Goal: Task Accomplishment & Management: Complete application form

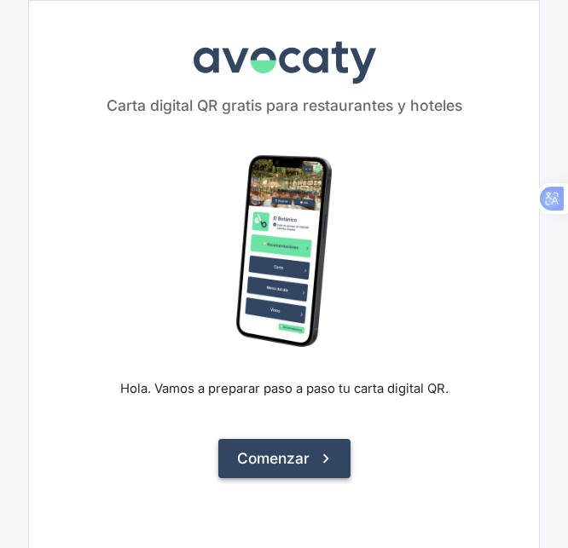
click at [301, 455] on button "Comenzar" at bounding box center [284, 458] width 132 height 39
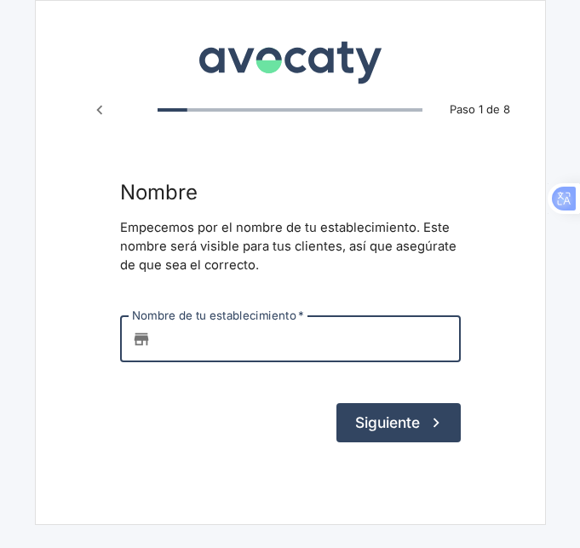
click at [251, 333] on input "Nombre de tu establecimiento   *" at bounding box center [309, 339] width 303 height 46
type input "b"
type input "BAR CAMARXENA"
click at [414, 428] on button "Siguiente" at bounding box center [399, 422] width 124 height 39
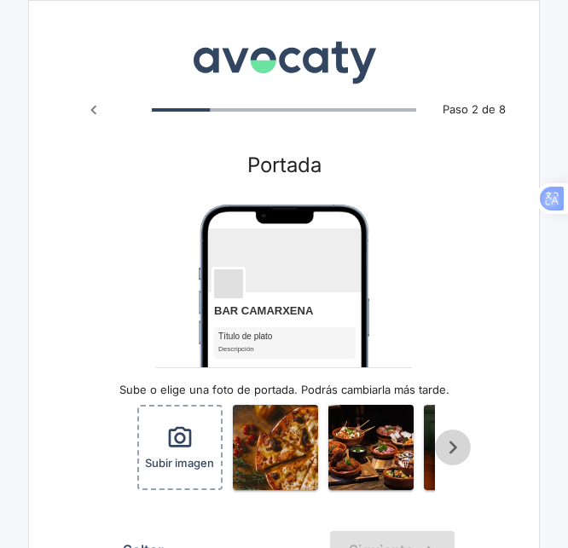
click at [461, 447] on icon "Scroll a la derecha" at bounding box center [453, 448] width 28 height 28
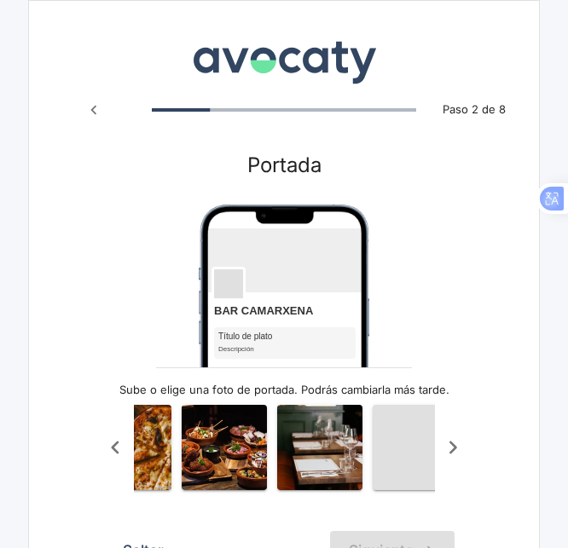
scroll to position [0, 170]
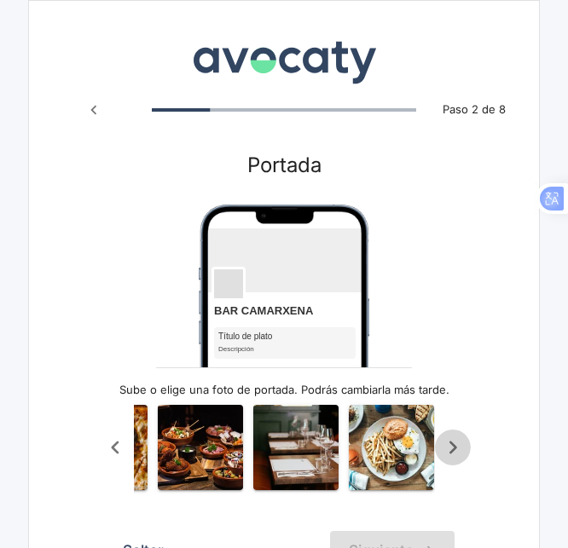
click at [461, 447] on icon "Scroll a la derecha" at bounding box center [453, 448] width 28 height 28
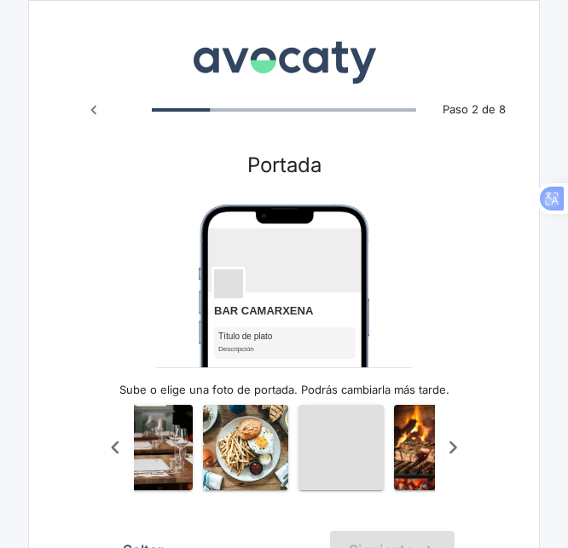
scroll to position [0, 341]
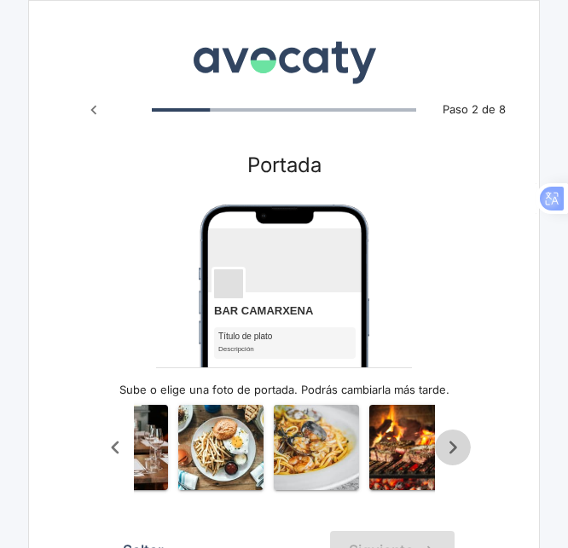
click at [461, 447] on icon "Scroll a la derecha" at bounding box center [453, 448] width 28 height 28
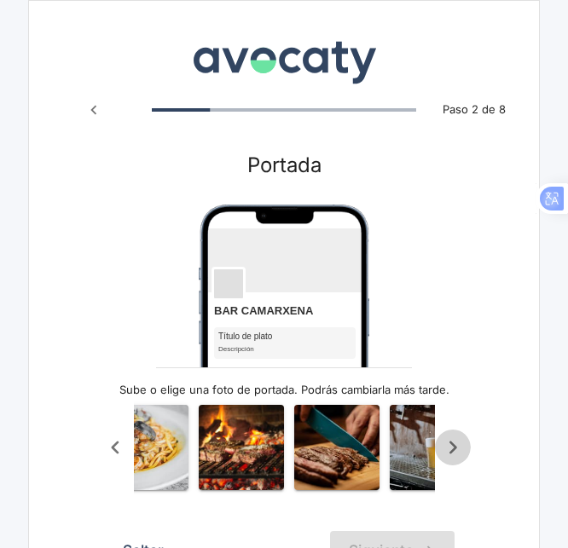
click at [461, 447] on icon "Scroll a la derecha" at bounding box center [453, 448] width 28 height 28
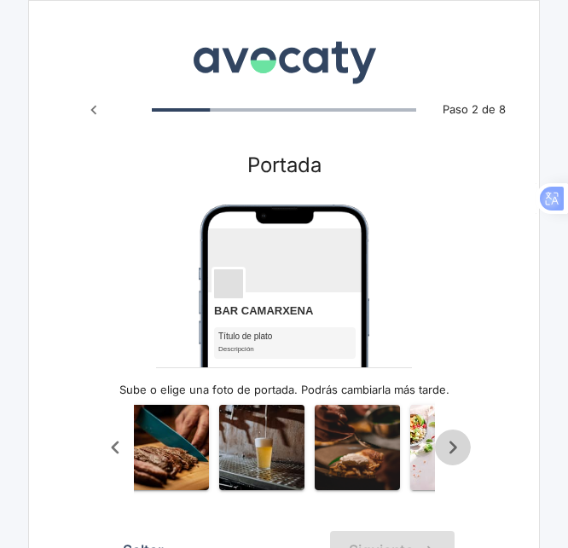
click at [461, 447] on icon "Scroll a la derecha" at bounding box center [453, 448] width 28 height 28
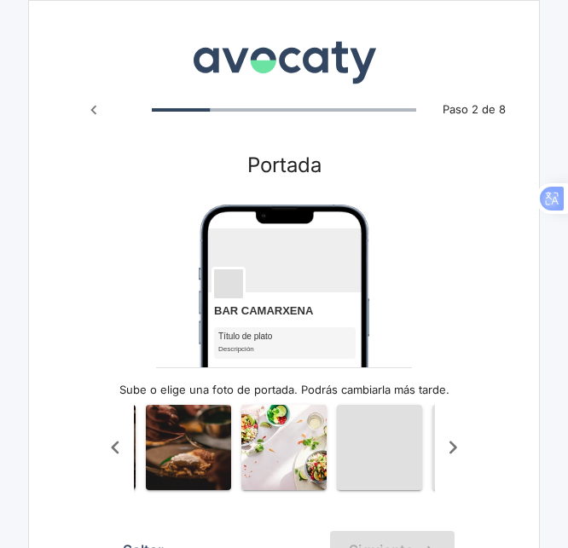
scroll to position [0, 852]
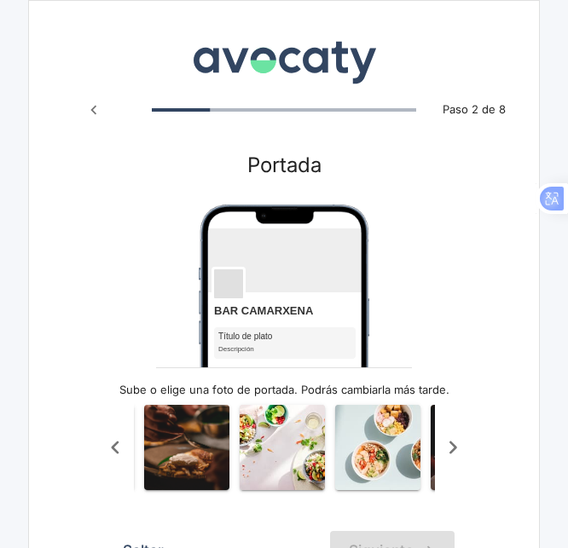
click at [461, 447] on icon "Scroll a la derecha" at bounding box center [453, 448] width 28 height 28
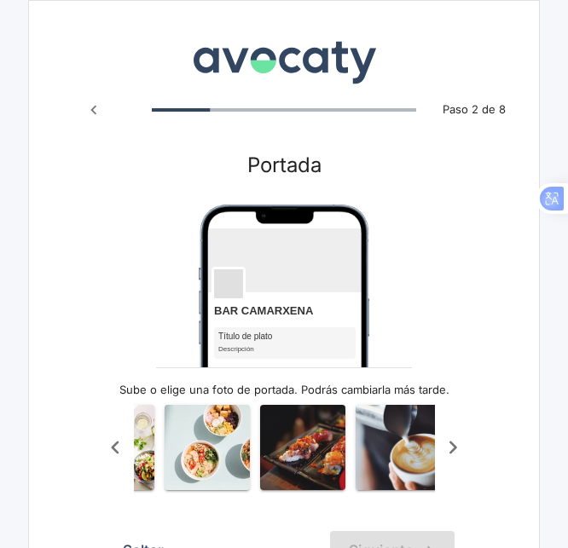
click at [461, 447] on icon "Scroll a la derecha" at bounding box center [453, 448] width 28 height 28
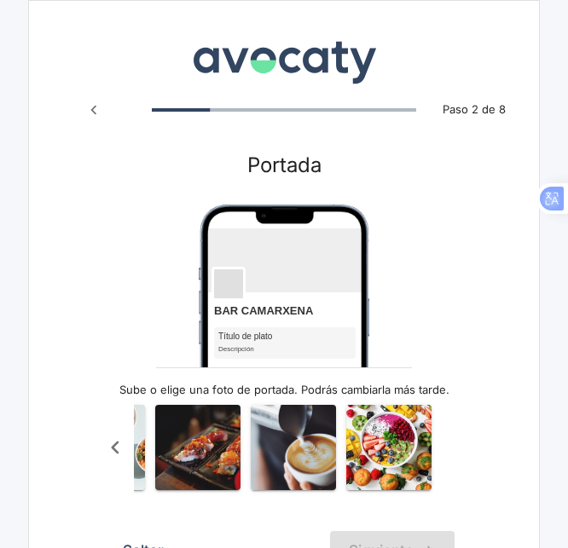
click at [461, 447] on div "Subir imagen" at bounding box center [283, 448] width 373 height 106
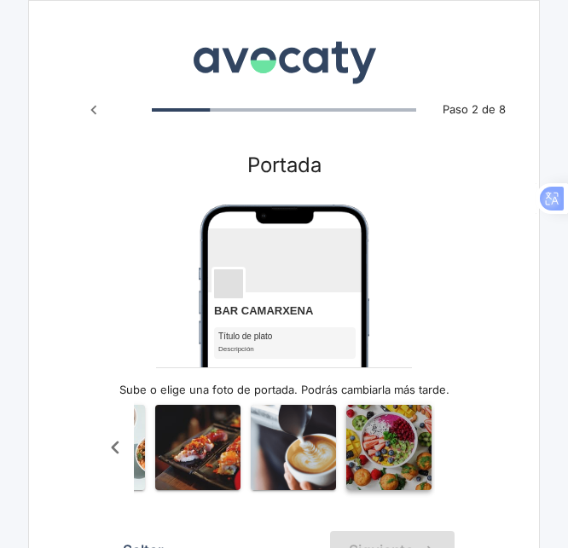
click at [356, 460] on img "button" at bounding box center [388, 447] width 85 height 85
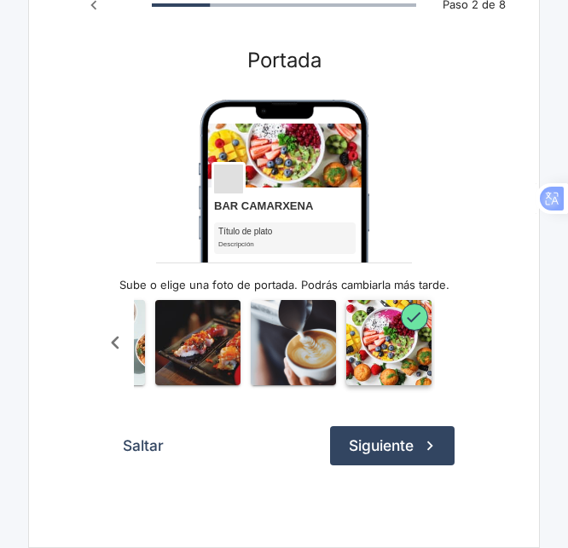
scroll to position [118, 0]
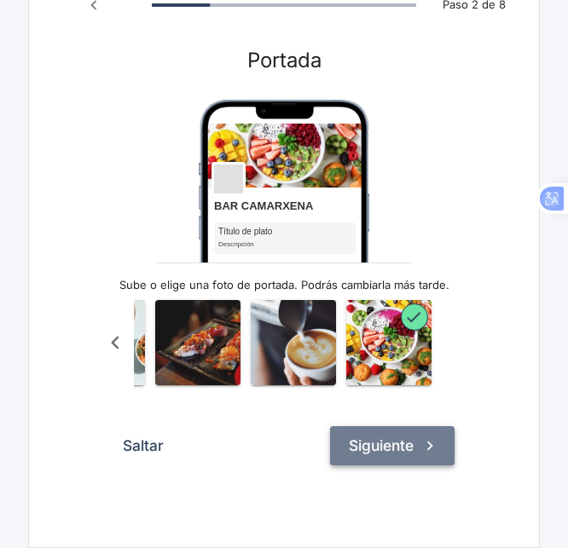
click at [372, 447] on button "Siguiente" at bounding box center [392, 445] width 124 height 39
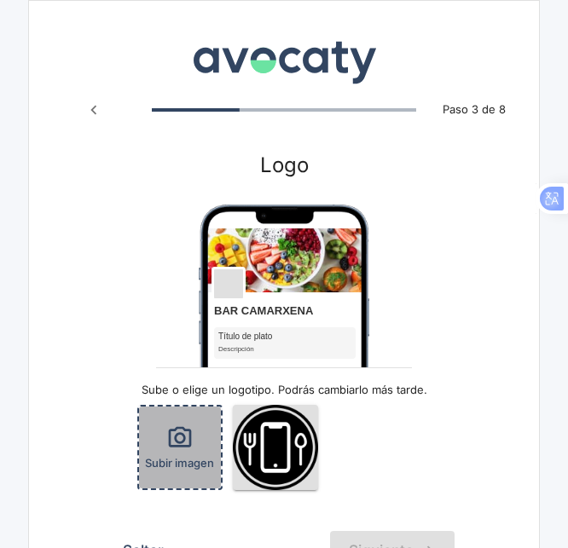
click at [169, 434] on icon "button" at bounding box center [179, 436] width 23 height 20
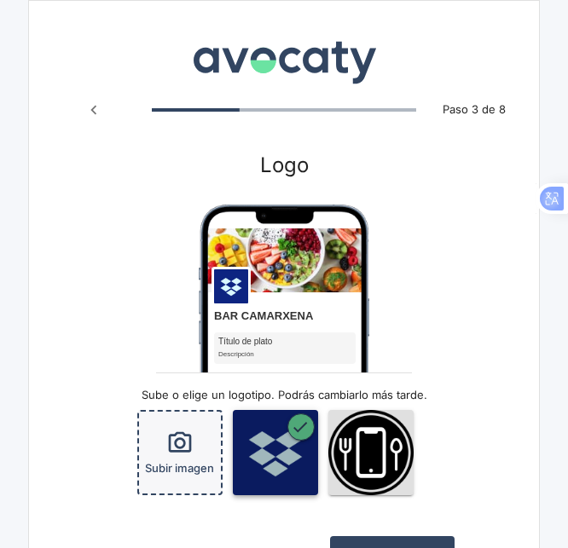
click at [302, 435] on icon "button" at bounding box center [300, 427] width 19 height 19
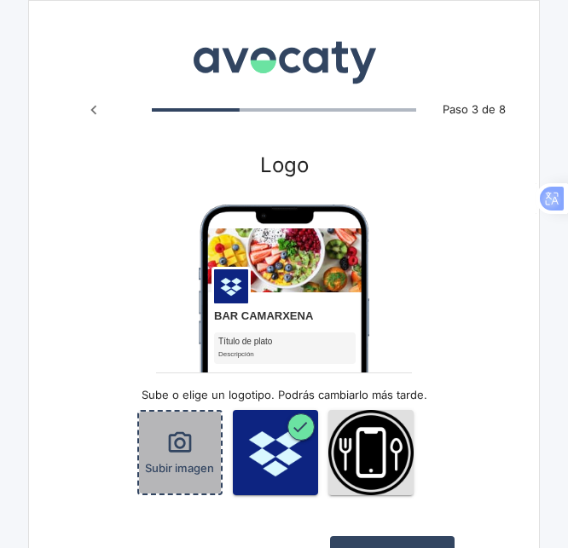
click at [195, 465] on span "Subir imagen" at bounding box center [179, 468] width 69 height 16
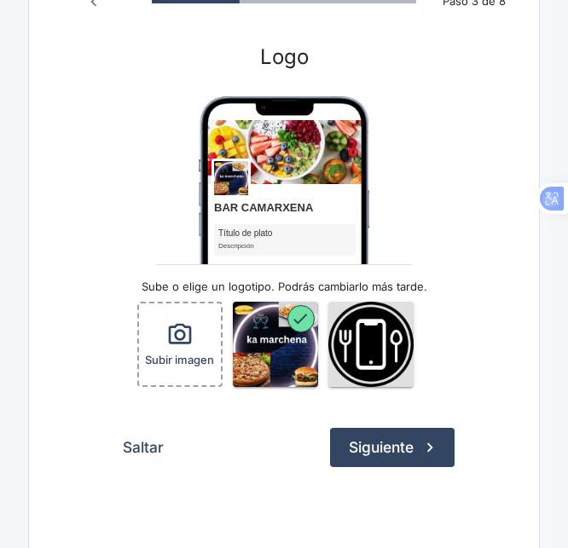
scroll to position [110, 0]
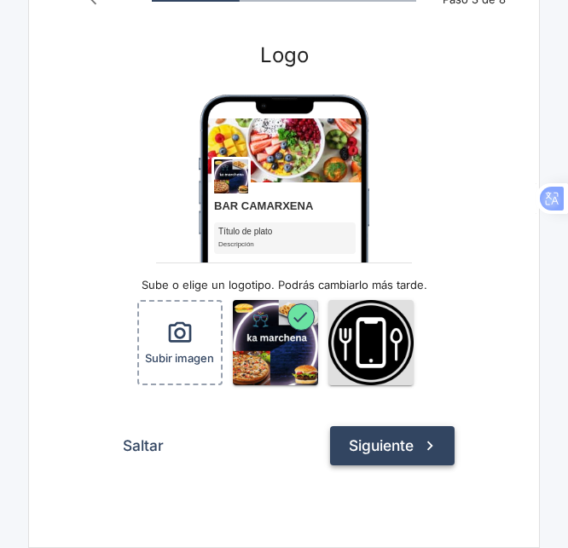
click at [392, 451] on button "Siguiente" at bounding box center [392, 445] width 124 height 39
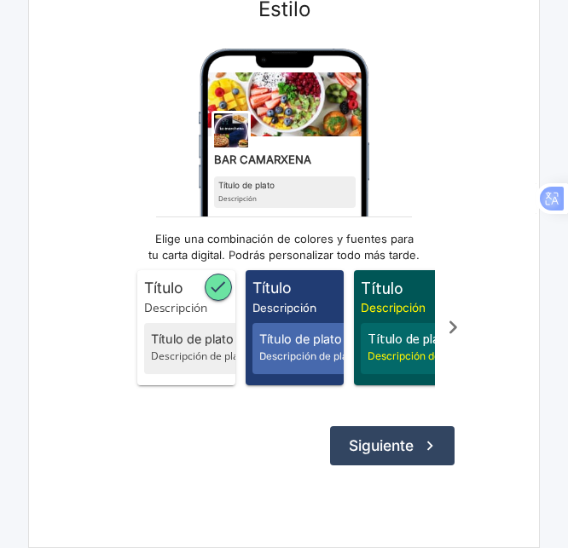
scroll to position [169, 0]
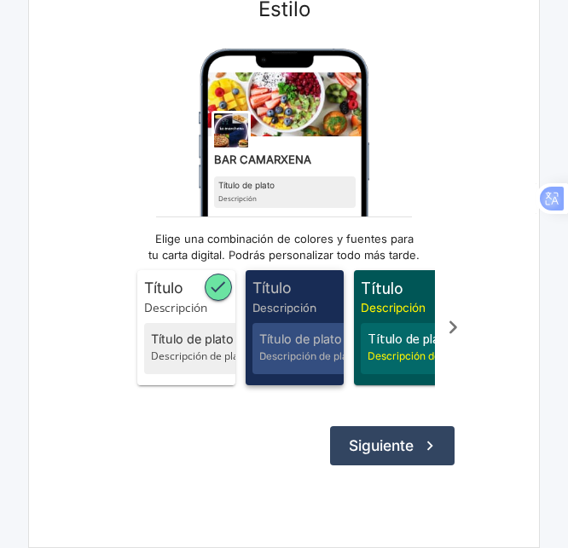
click at [327, 299] on span "Descripción" at bounding box center [297, 307] width 91 height 17
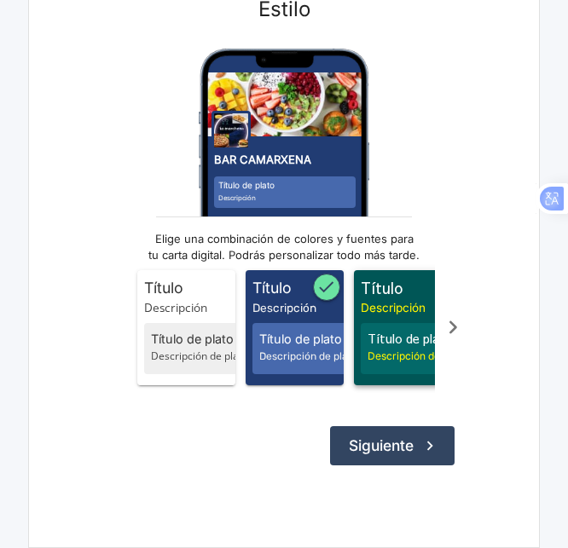
click at [369, 299] on span "Descripción" at bounding box center [406, 307] width 91 height 17
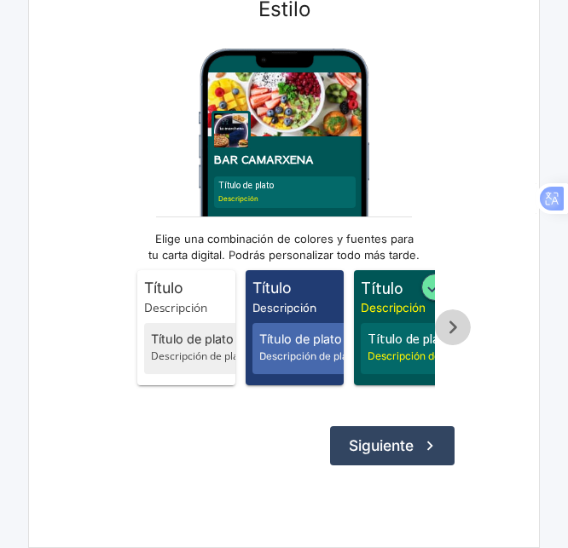
click at [458, 315] on icon "Scroll a la derecha" at bounding box center [453, 328] width 28 height 28
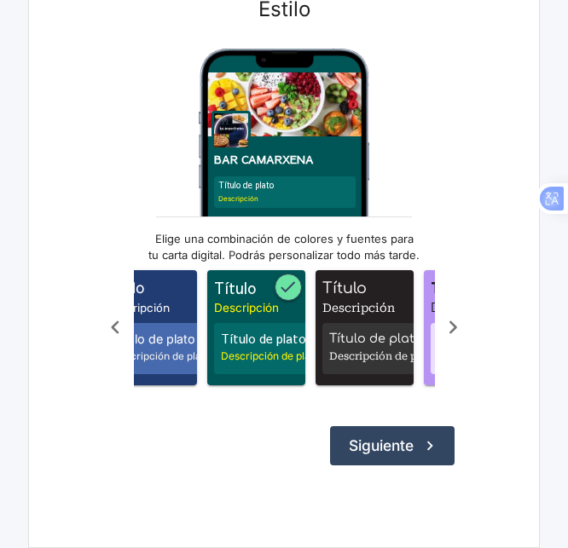
scroll to position [0, 170]
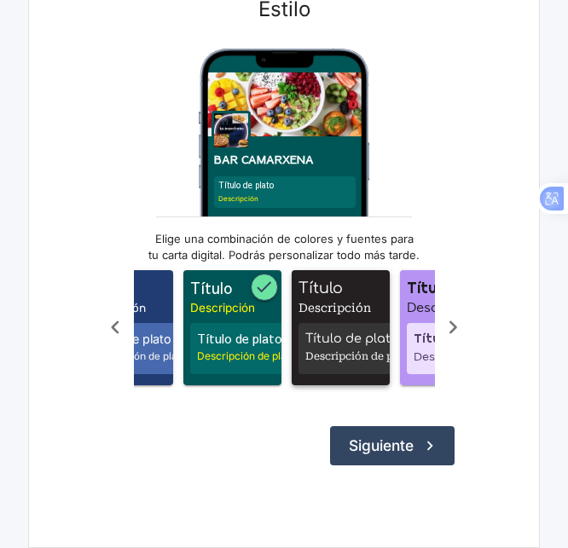
click at [324, 330] on span "Título de plato" at bounding box center [348, 339] width 87 height 19
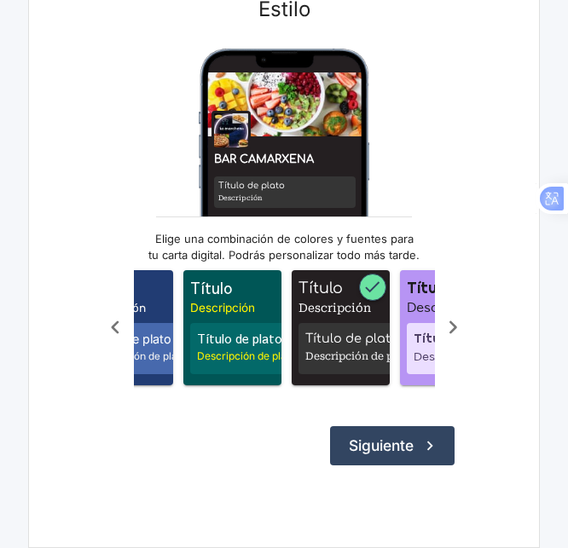
click at [279, 178] on img "Vista previa" at bounding box center [284, 222] width 170 height 346
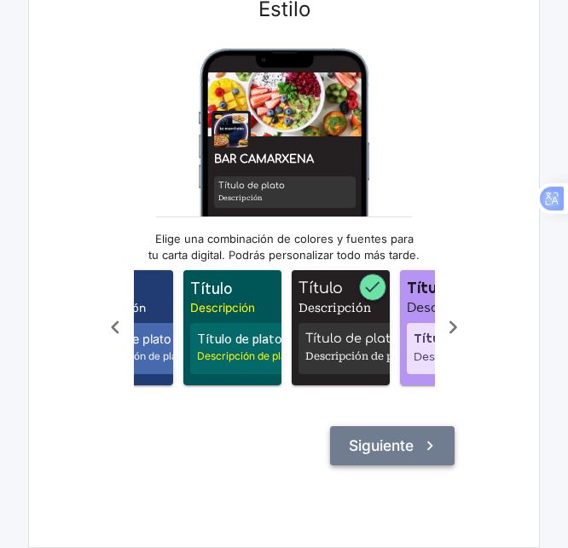
click at [424, 447] on icon "submit" at bounding box center [429, 445] width 19 height 19
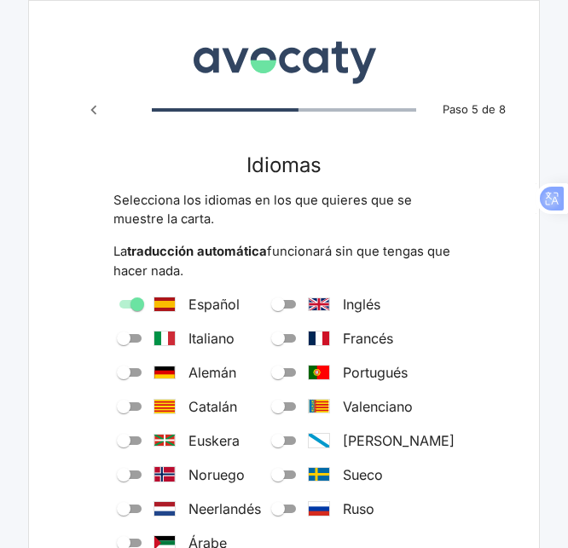
click at [212, 315] on div "Español Inglés Italiano [PERSON_NAME] Portugués Catalán Valenciano Euskera [PER…" at bounding box center [283, 423] width 341 height 259
click at [215, 301] on span "Español" at bounding box center [213, 304] width 51 height 20
click at [168, 301] on input "Español" at bounding box center [137, 304] width 61 height 20
checkbox input "true"
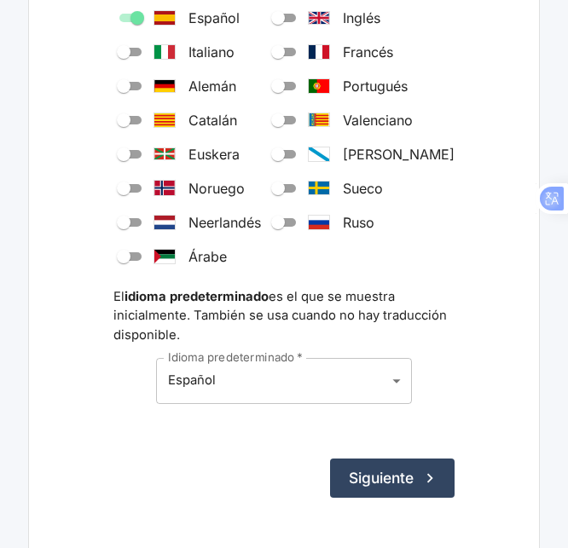
scroll to position [319, 0]
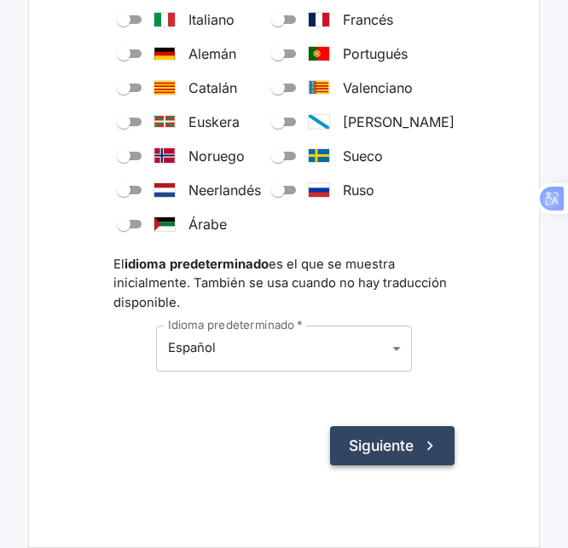
click at [346, 436] on button "Siguiente" at bounding box center [392, 445] width 124 height 39
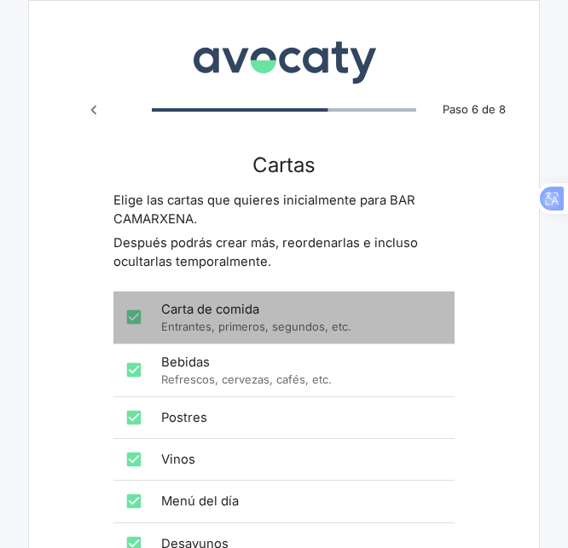
click at [354, 319] on p "Entrantes, primeros, segundos, etc." at bounding box center [301, 327] width 280 height 16
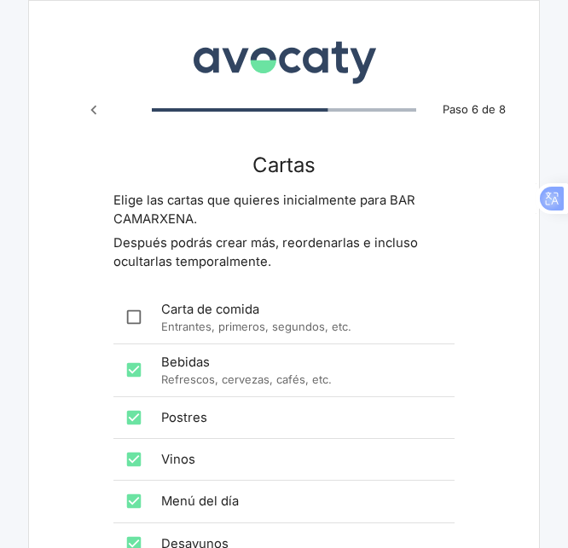
click at [147, 310] on input "checkbox" at bounding box center [134, 317] width 34 height 34
checkbox input "true"
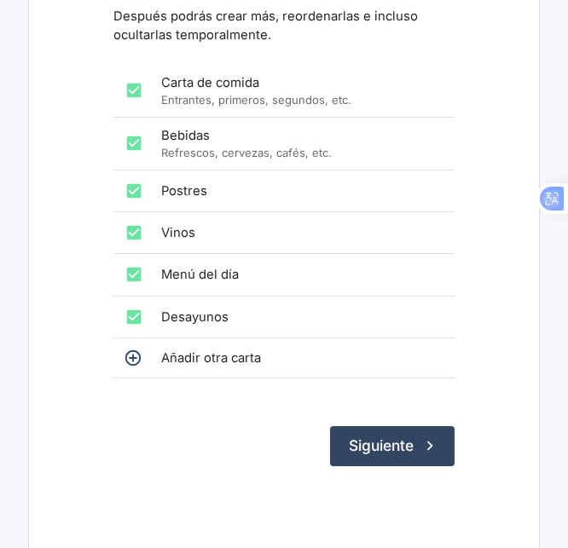
scroll to position [228, 0]
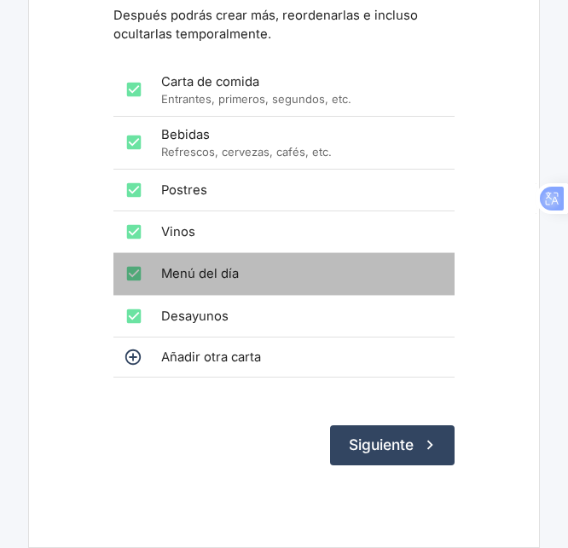
click at [130, 275] on input "checkbox" at bounding box center [134, 274] width 34 height 34
checkbox input "false"
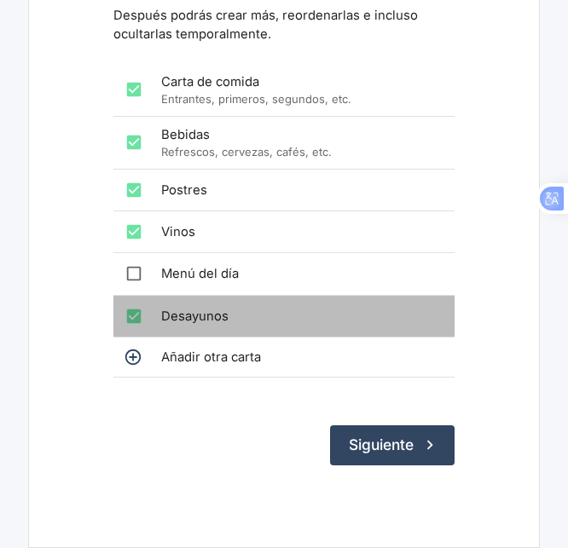
click at [142, 315] on input "checkbox" at bounding box center [134, 316] width 34 height 34
checkbox input "false"
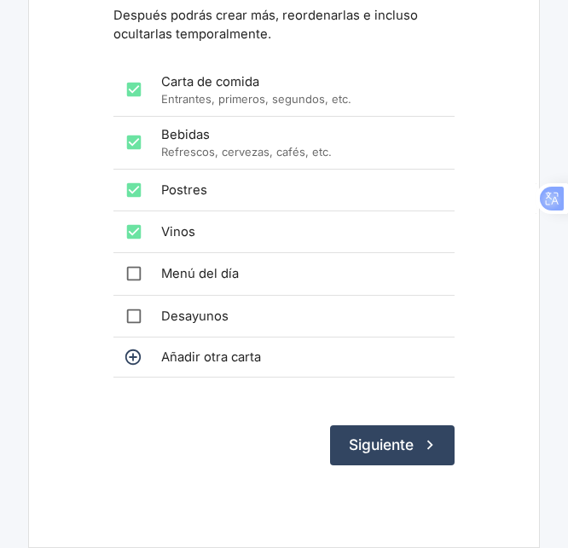
click at [130, 141] on input "checkbox" at bounding box center [134, 142] width 34 height 34
checkbox input "false"
click at [385, 453] on button "Siguiente" at bounding box center [392, 444] width 124 height 39
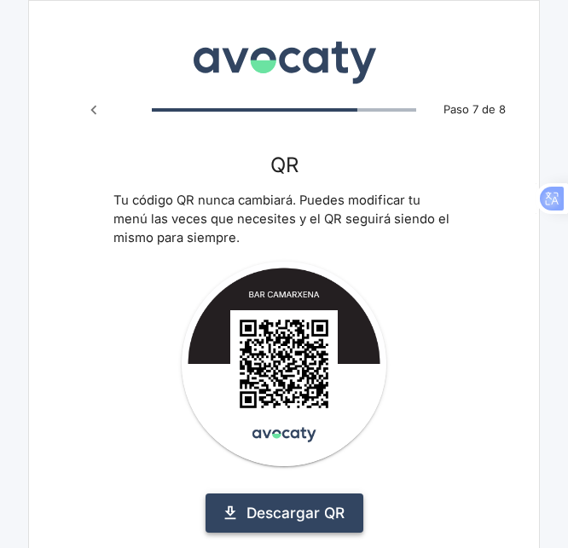
click at [323, 512] on link "Descargar QR" at bounding box center [284, 513] width 158 height 39
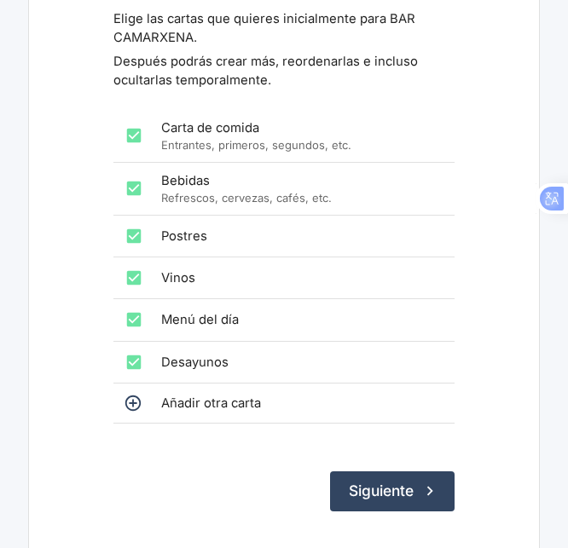
scroll to position [119, 0]
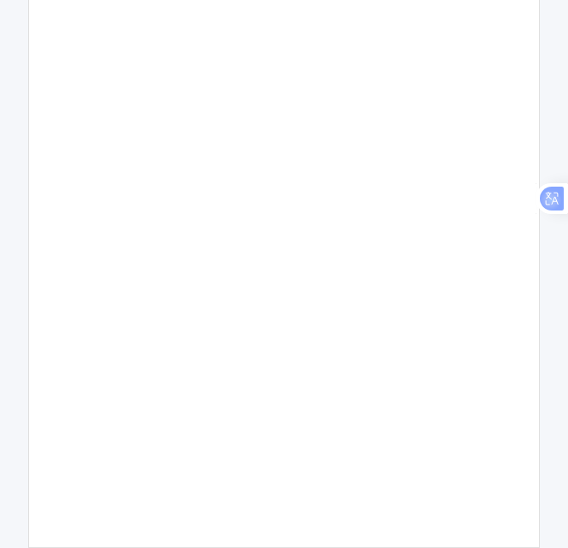
scroll to position [182, 0]
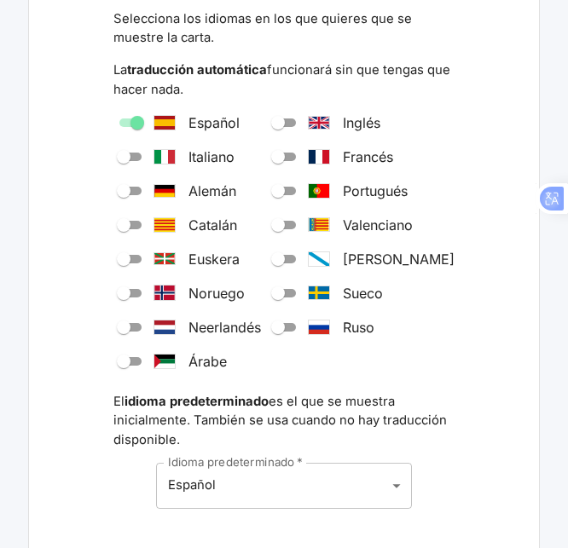
scroll to position [169, 0]
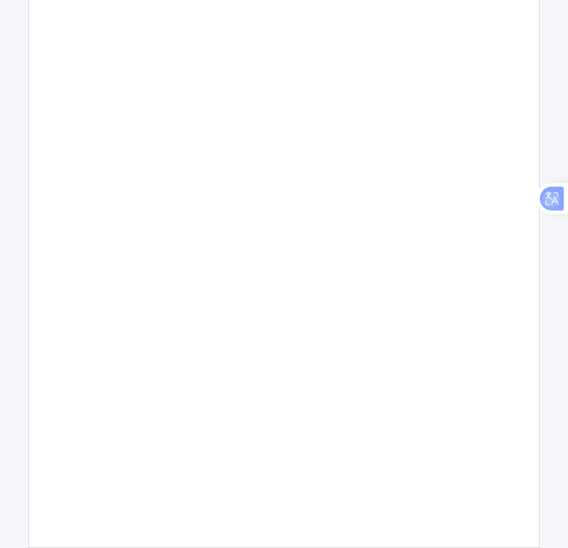
scroll to position [110, 0]
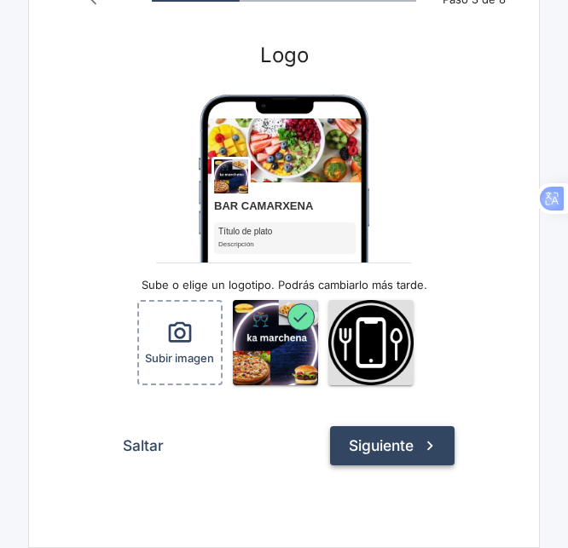
click at [434, 447] on icon "submit" at bounding box center [429, 445] width 19 height 19
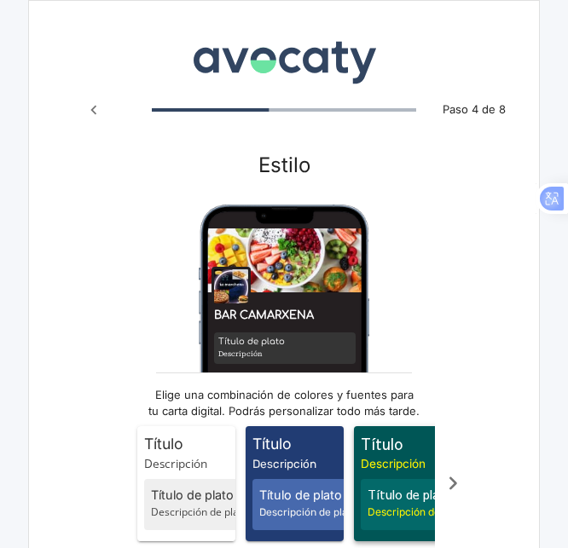
click at [432, 447] on span "Título" at bounding box center [406, 444] width 91 height 22
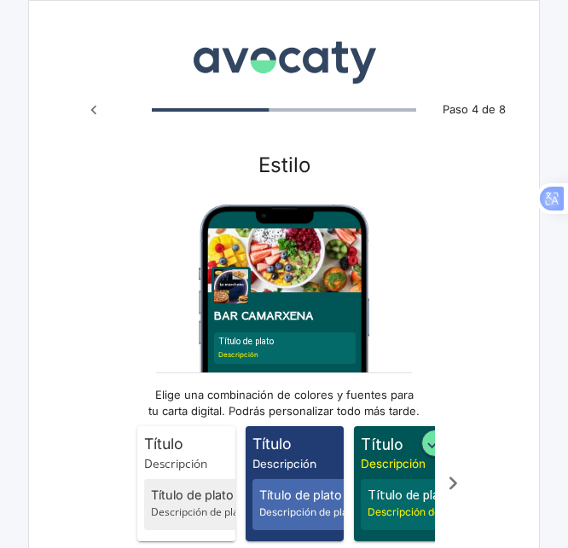
click at [459, 488] on icon "Scroll a la derecha" at bounding box center [453, 484] width 28 height 28
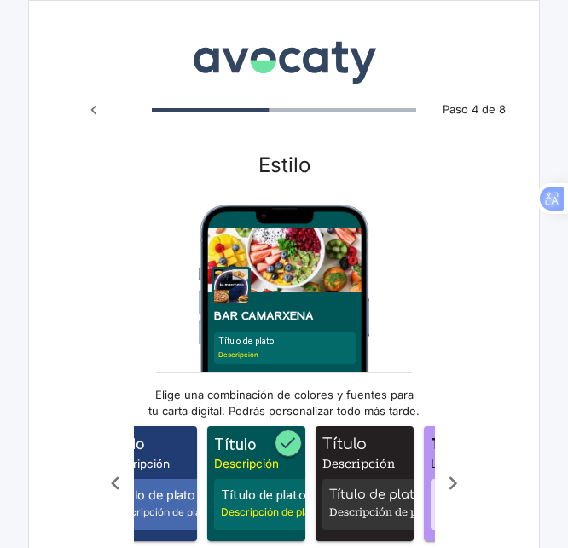
scroll to position [0, 170]
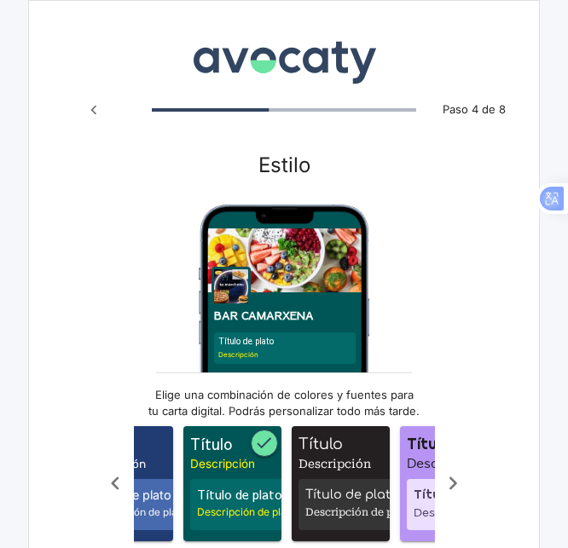
click at [453, 494] on icon "Scroll a la derecha" at bounding box center [453, 484] width 28 height 28
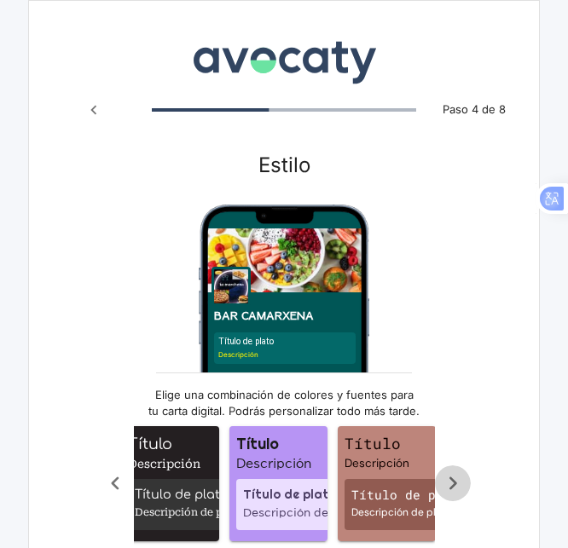
click at [455, 494] on icon "Scroll a la derecha" at bounding box center [453, 484] width 28 height 28
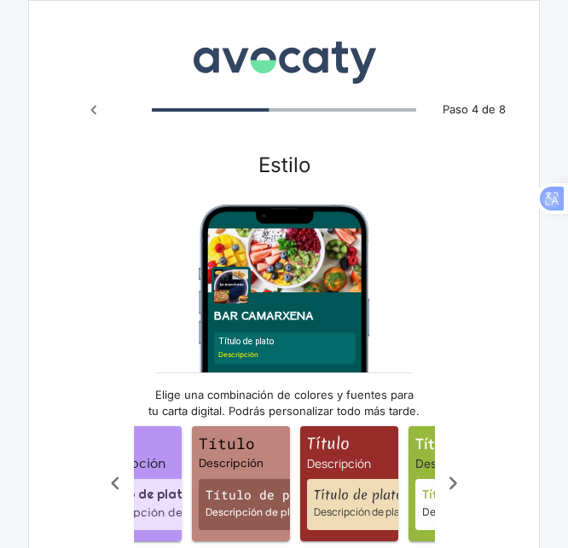
scroll to position [0, 511]
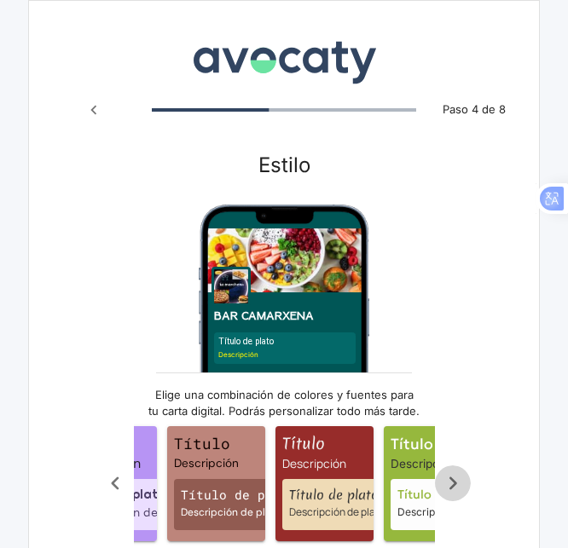
click at [455, 494] on icon "Scroll a la derecha" at bounding box center [453, 484] width 28 height 28
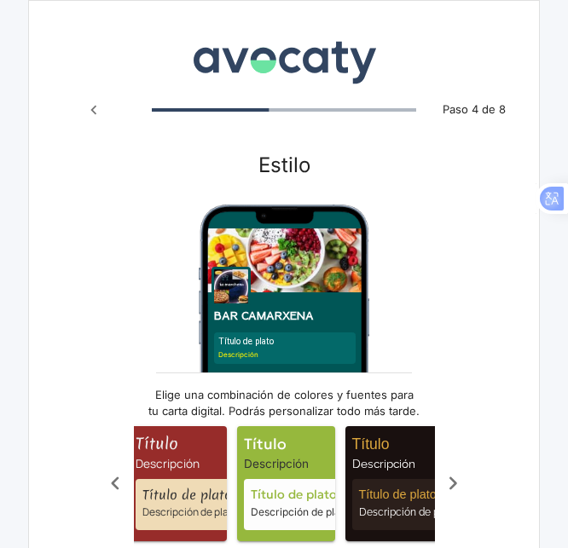
scroll to position [0, 682]
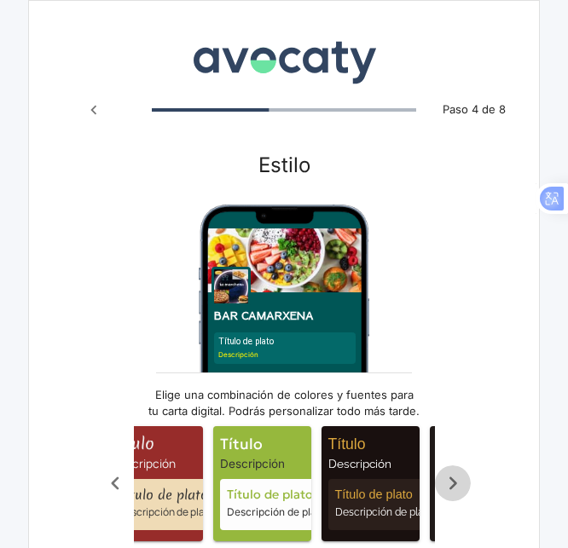
click at [455, 494] on icon "Scroll a la derecha" at bounding box center [453, 484] width 28 height 28
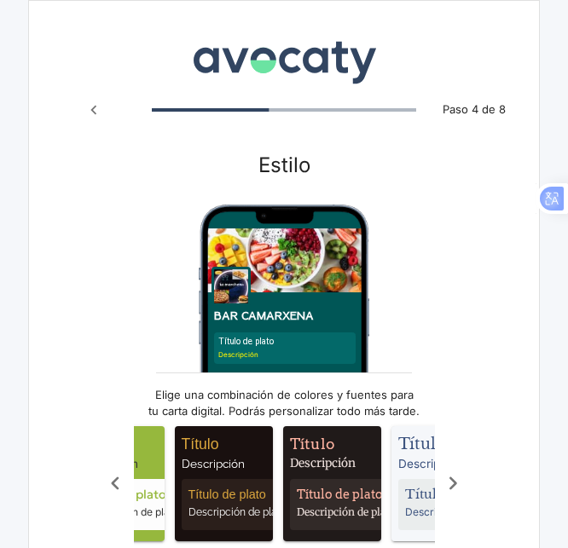
scroll to position [0, 852]
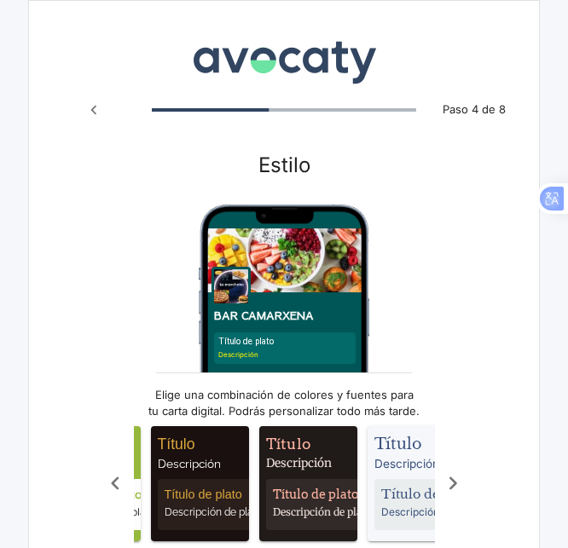
click at [455, 494] on icon "Scroll a la derecha" at bounding box center [453, 484] width 28 height 28
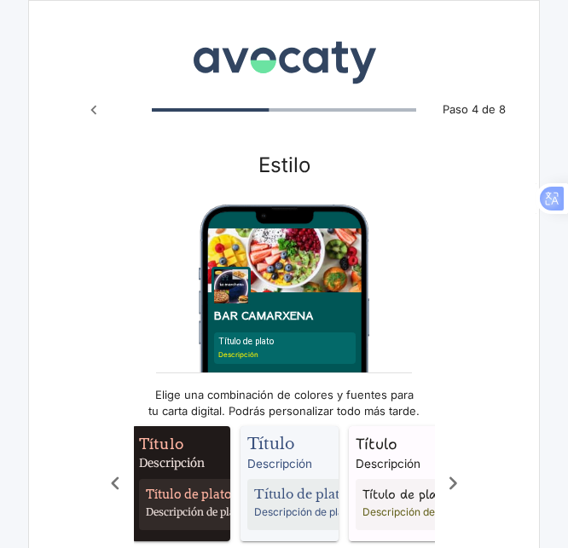
scroll to position [0, 995]
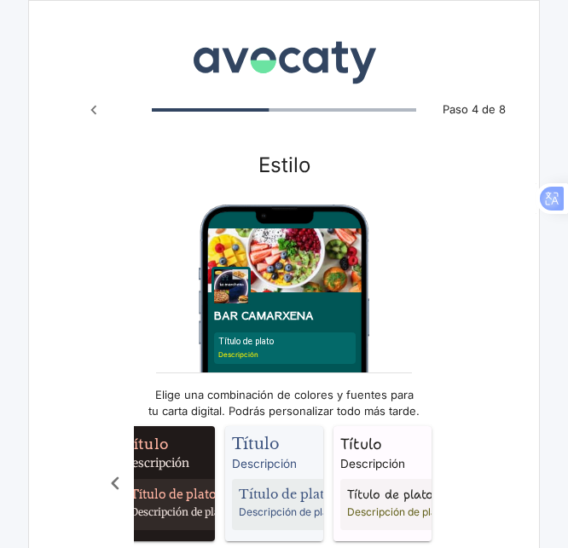
click at [457, 494] on div "Título Descripción Título de plato Descripción de plato Título Descripción Títu…" at bounding box center [283, 484] width 373 height 136
click at [456, 494] on div "Título Descripción Título de plato Descripción de plato Título Descripción Títu…" at bounding box center [283, 484] width 373 height 136
click at [113, 477] on icon "Scroll a la izquierda" at bounding box center [115, 484] width 28 height 28
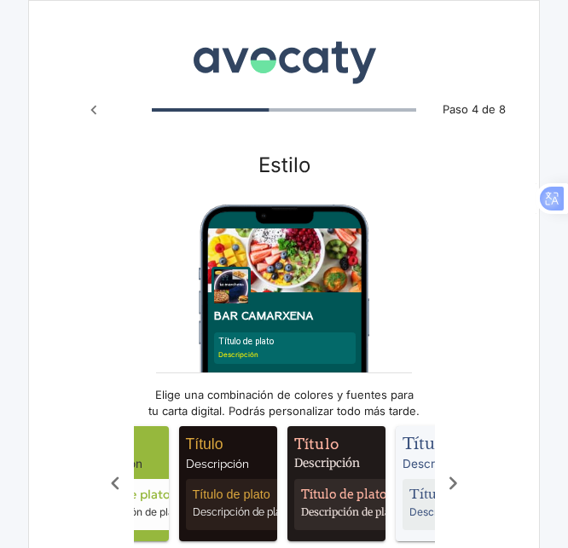
click at [113, 477] on icon "Scroll a la izquierda" at bounding box center [115, 484] width 28 height 28
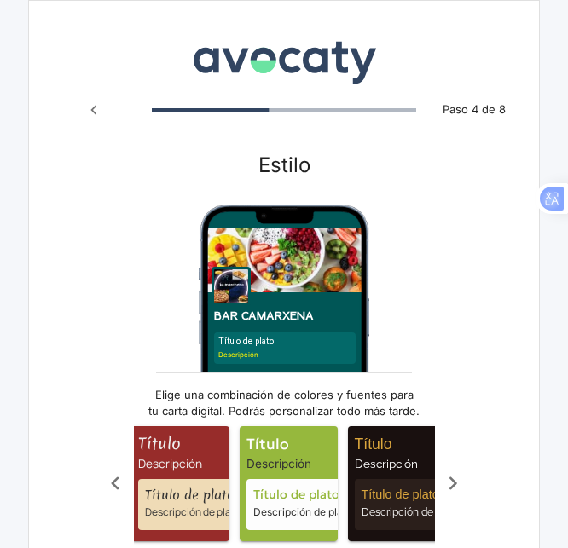
scroll to position [0, 654]
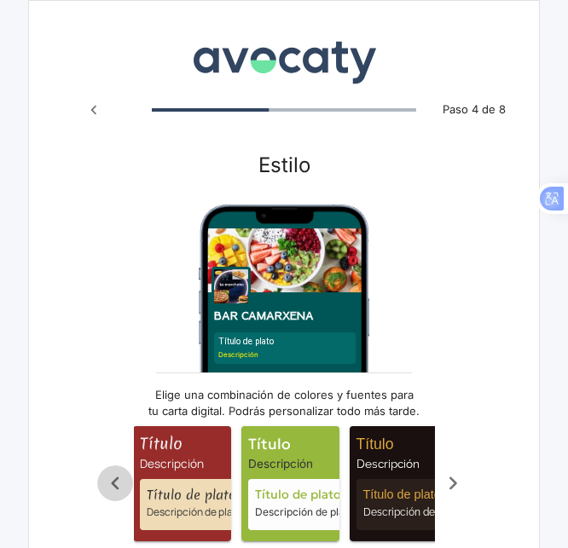
click at [113, 478] on icon "Scroll a la izquierda" at bounding box center [115, 484] width 28 height 28
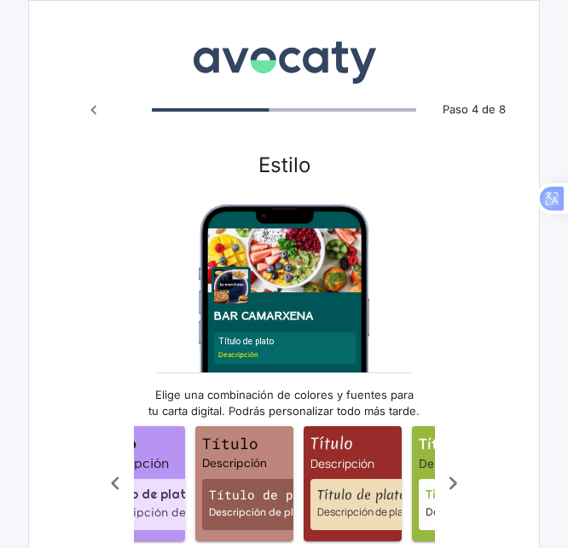
click at [115, 477] on icon "Scroll a la izquierda" at bounding box center [115, 484] width 28 height 28
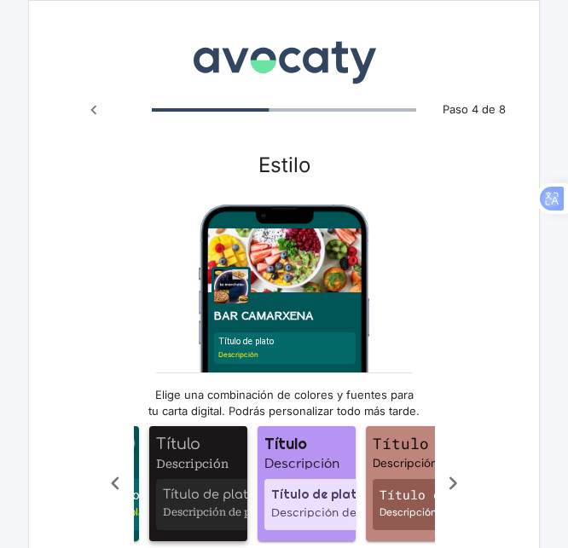
click at [203, 485] on div "Título de plato Descripción de plato" at bounding box center [206, 504] width 101 height 51
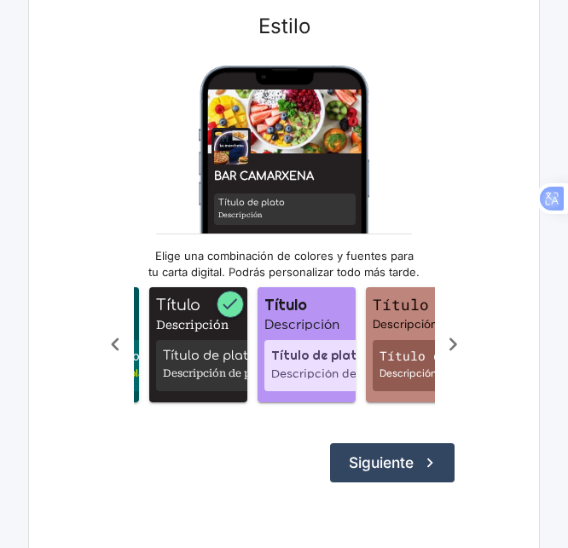
scroll to position [169, 0]
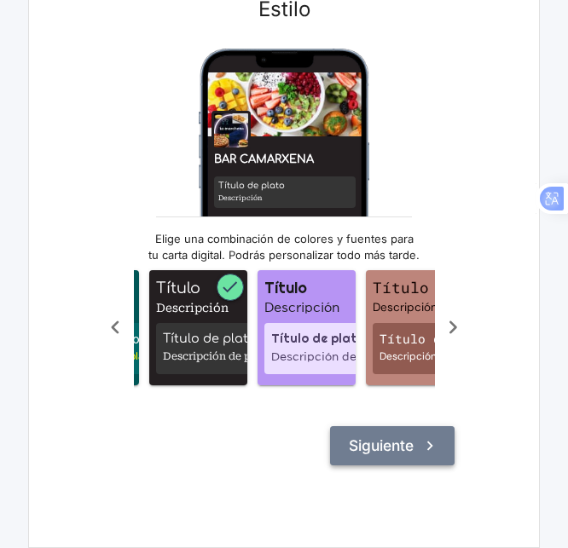
click at [374, 436] on button "Siguiente" at bounding box center [392, 445] width 124 height 39
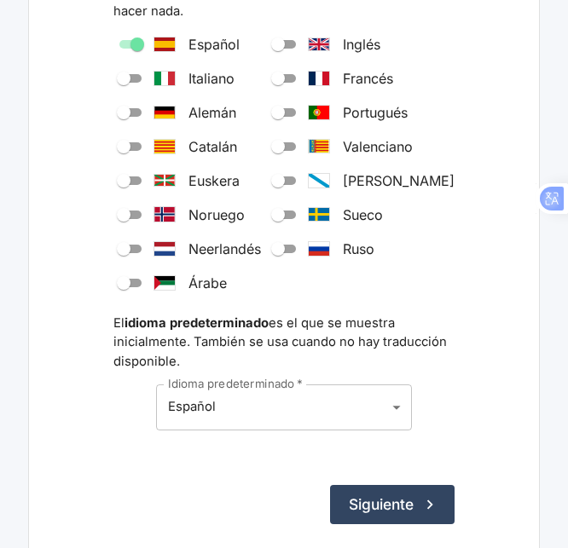
scroll to position [319, 0]
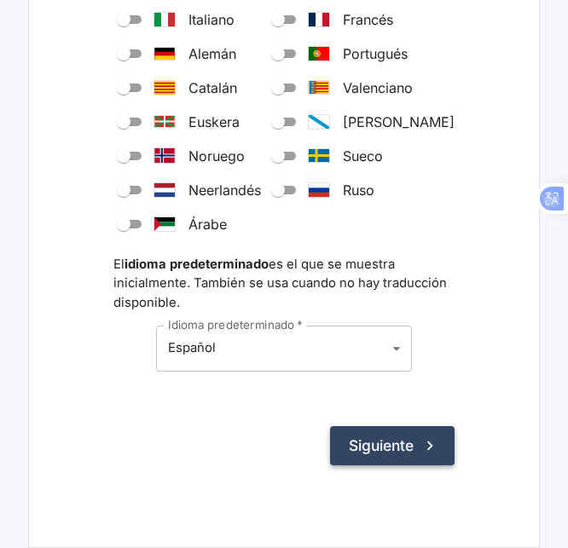
click at [425, 447] on icon "submit" at bounding box center [429, 445] width 19 height 19
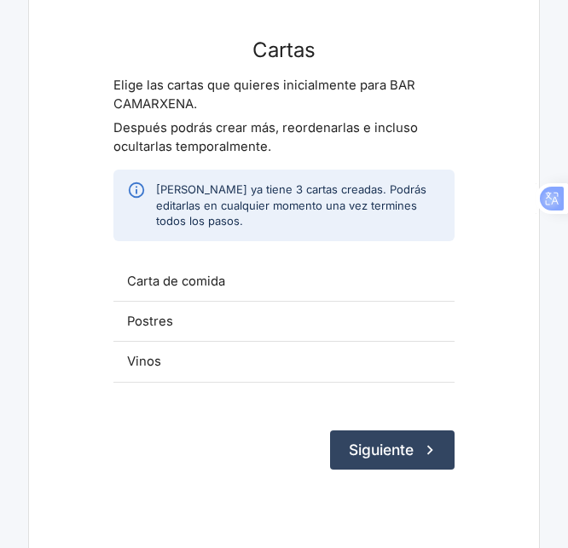
scroll to position [119, 0]
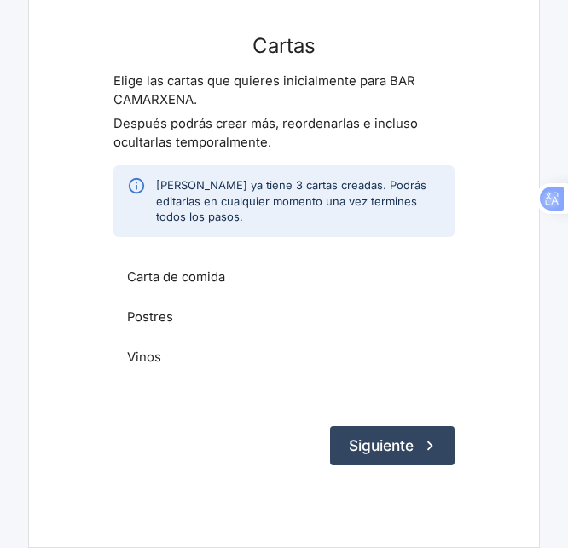
click at [335, 272] on span "Carta de comida" at bounding box center [284, 277] width 314 height 19
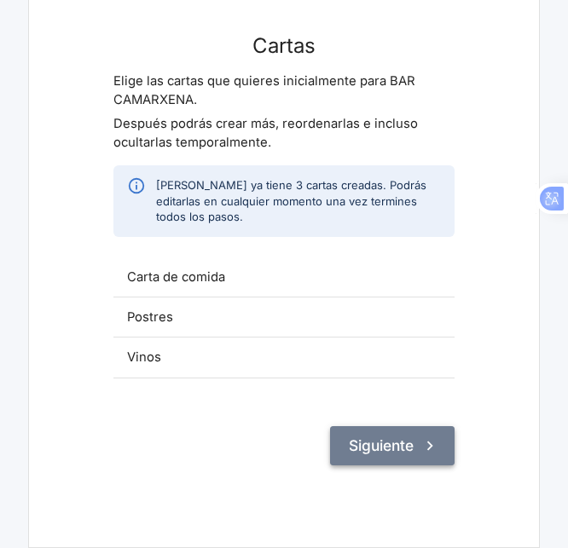
click at [382, 459] on button "Siguiente" at bounding box center [392, 445] width 124 height 39
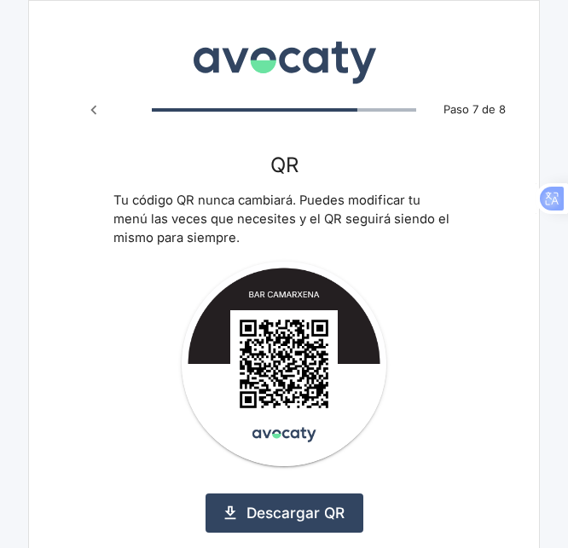
scroll to position [119, 0]
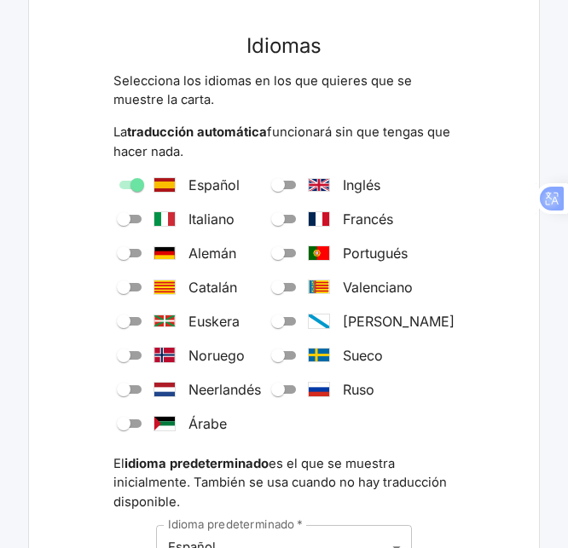
scroll to position [169, 0]
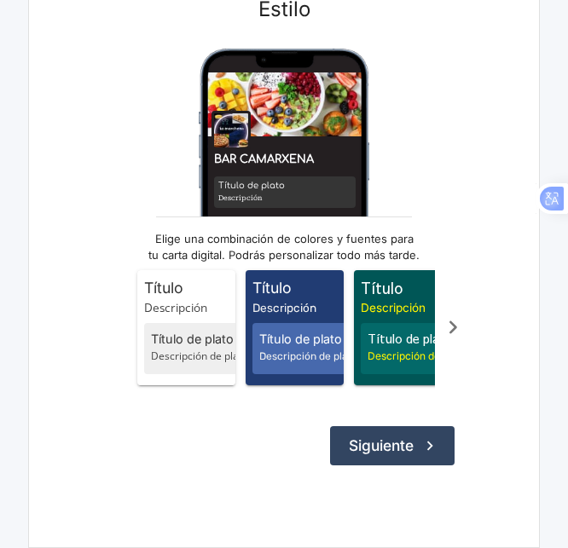
scroll to position [110, 0]
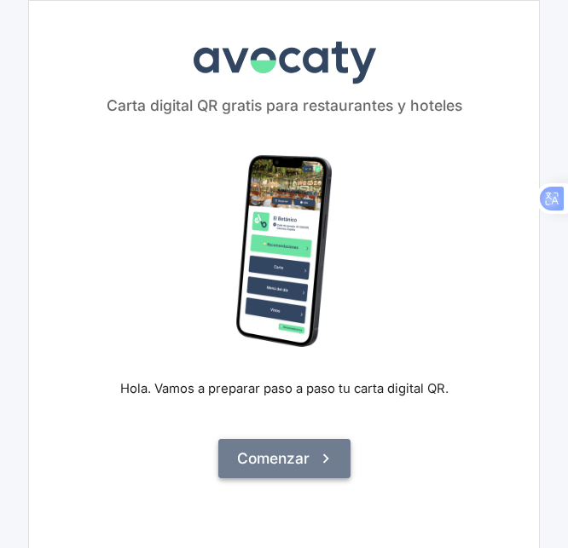
click at [326, 467] on icon "submit" at bounding box center [325, 458] width 19 height 19
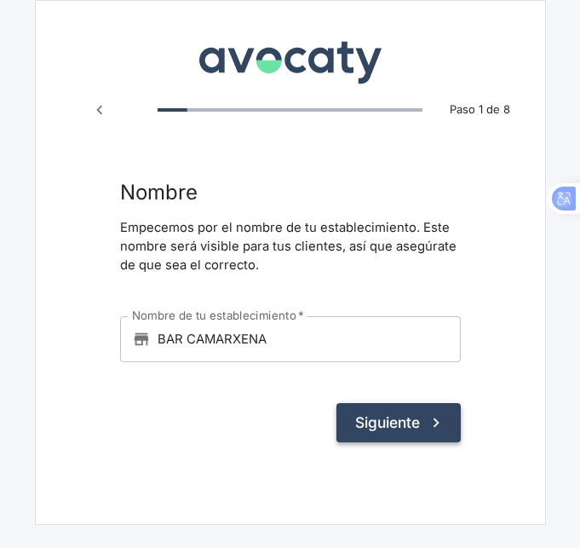
click at [400, 424] on button "Siguiente" at bounding box center [399, 422] width 124 height 39
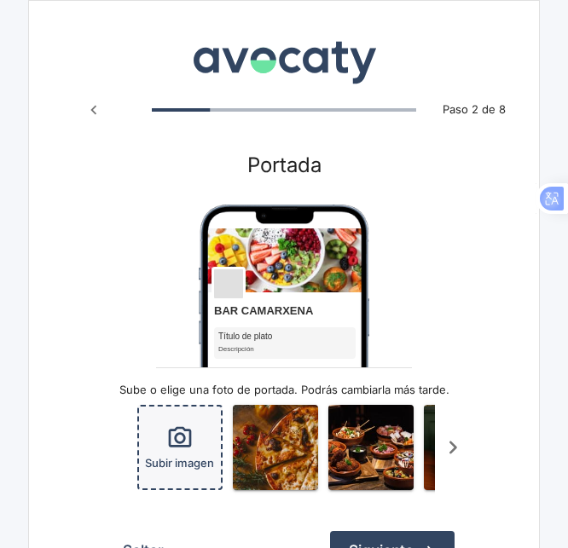
click at [201, 455] on span "Subir imagen" at bounding box center [179, 463] width 69 height 16
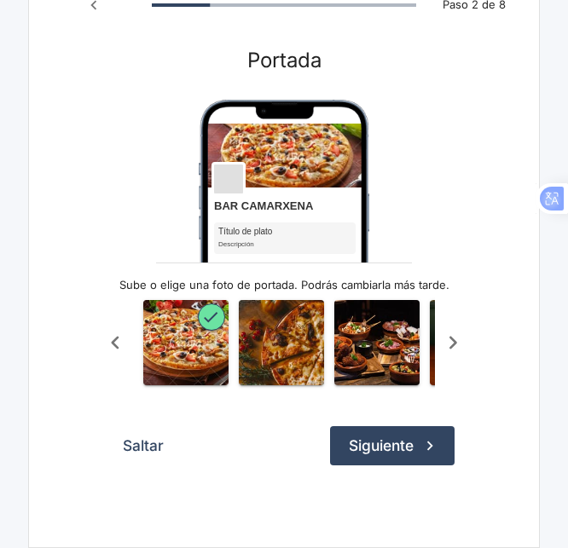
scroll to position [118, 0]
click at [428, 450] on icon "submit" at bounding box center [430, 446] width 6 height 9
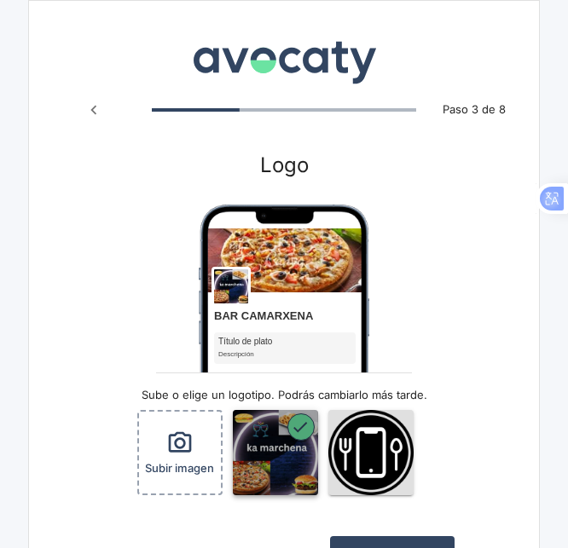
click at [272, 449] on img "button" at bounding box center [275, 452] width 85 height 85
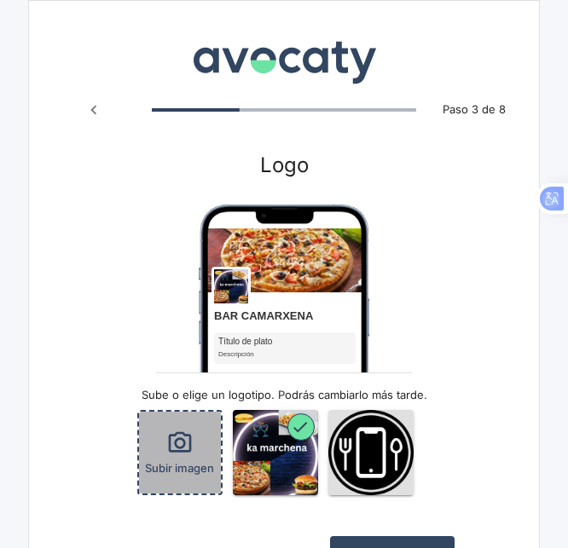
click at [192, 476] on span "Subir imagen" at bounding box center [179, 468] width 69 height 16
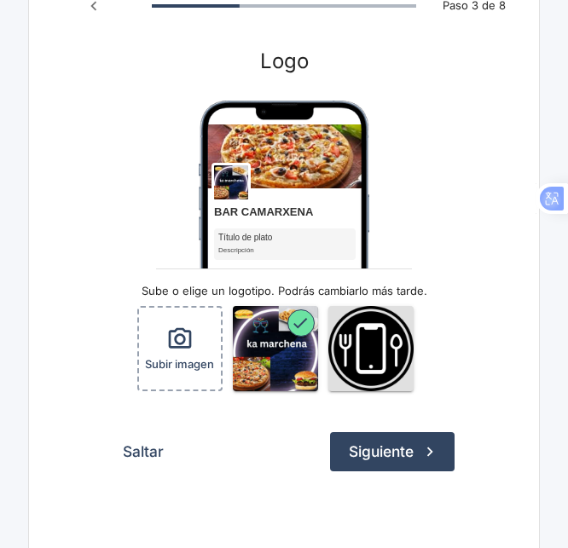
scroll to position [110, 0]
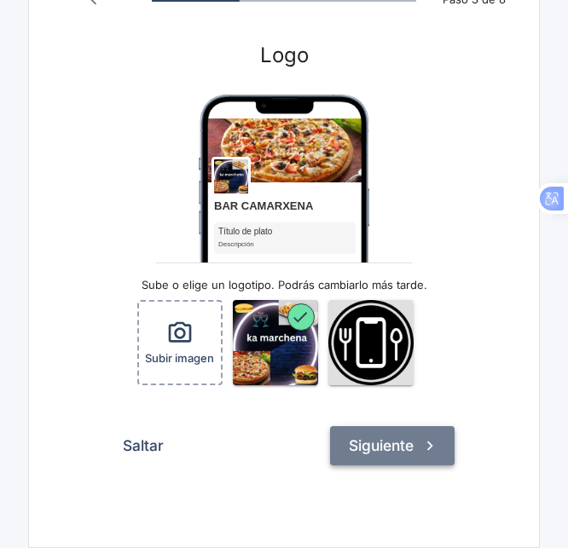
click at [428, 461] on button "Siguiente" at bounding box center [392, 445] width 124 height 39
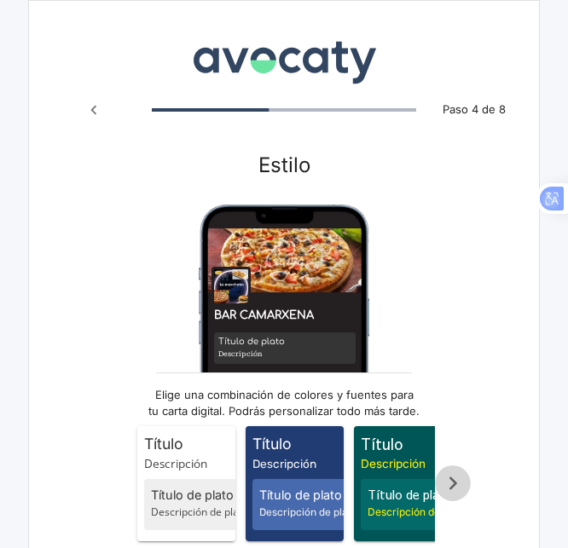
click at [459, 492] on icon "Scroll a la derecha" at bounding box center [453, 484] width 28 height 28
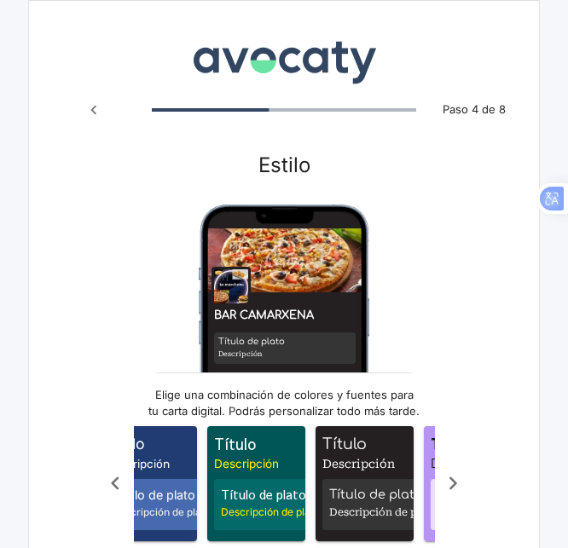
scroll to position [0, 170]
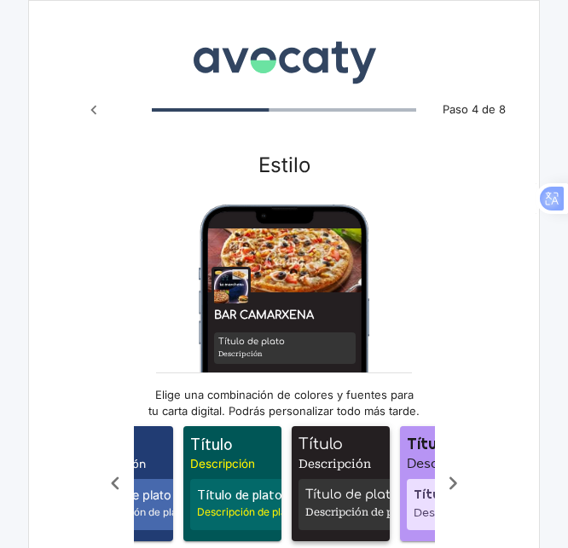
click at [352, 488] on span "Título de plato" at bounding box center [348, 495] width 87 height 19
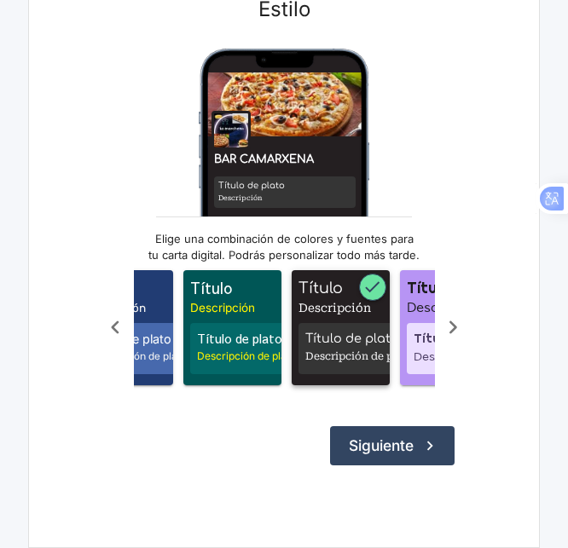
scroll to position [169, 0]
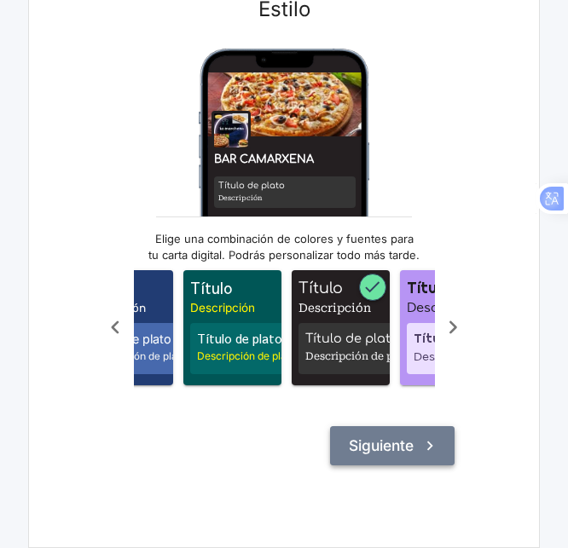
click at [411, 433] on button "Siguiente" at bounding box center [392, 445] width 124 height 39
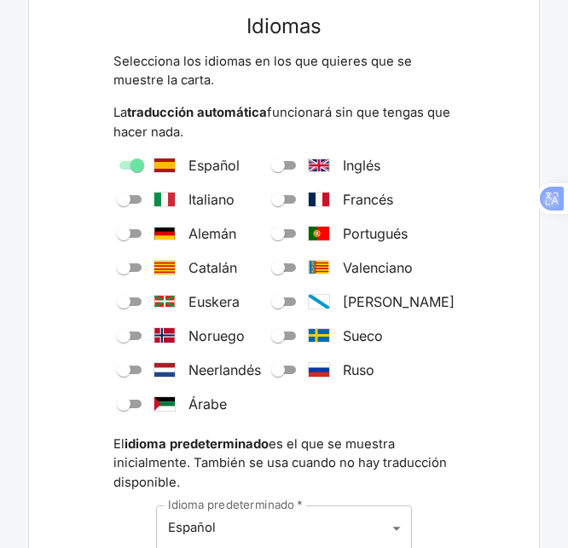
scroll to position [319, 0]
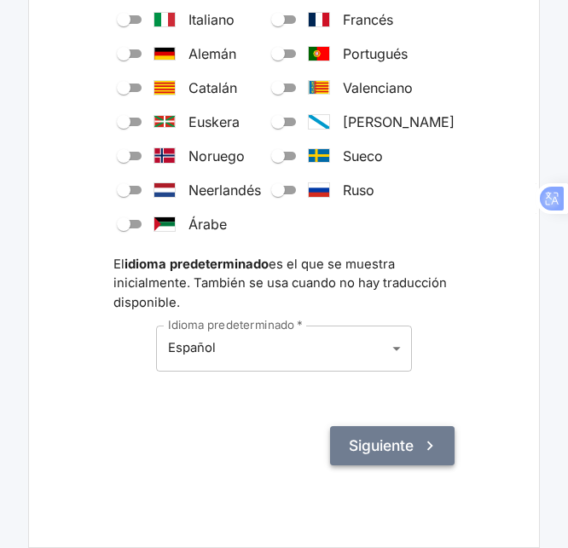
click at [413, 433] on button "Siguiente" at bounding box center [392, 445] width 124 height 39
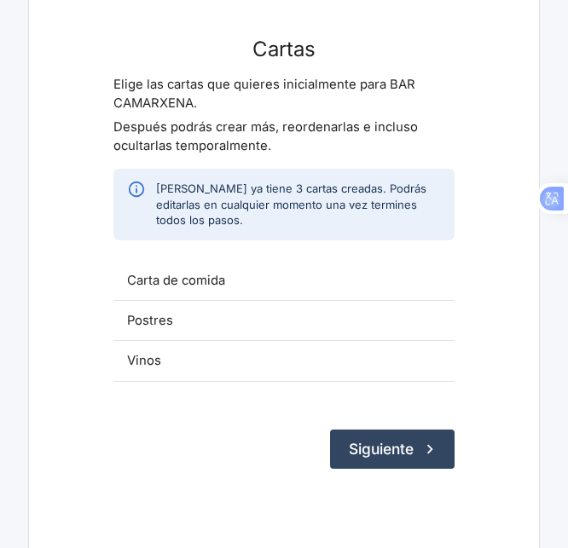
scroll to position [119, 0]
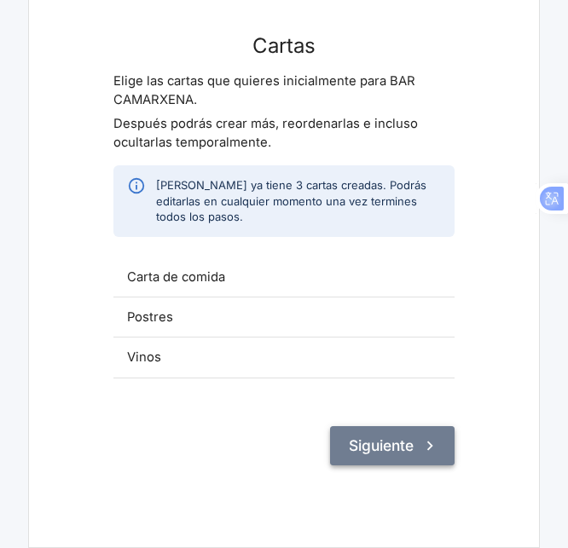
click at [403, 458] on button "Siguiente" at bounding box center [392, 445] width 124 height 39
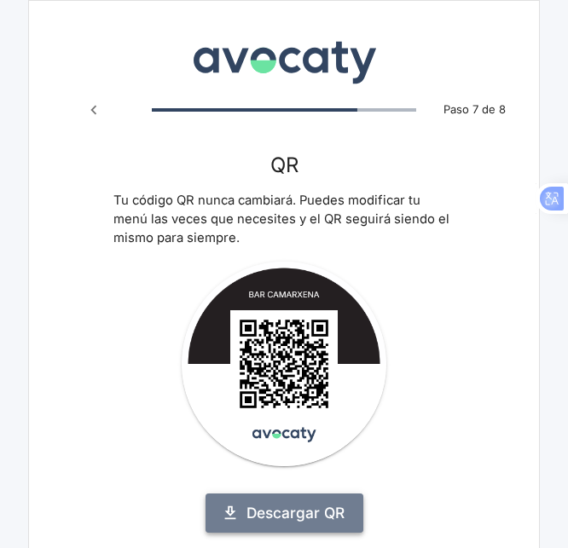
click at [335, 512] on link "Descargar QR" at bounding box center [284, 513] width 158 height 39
